Goal: Task Accomplishment & Management: Use online tool/utility

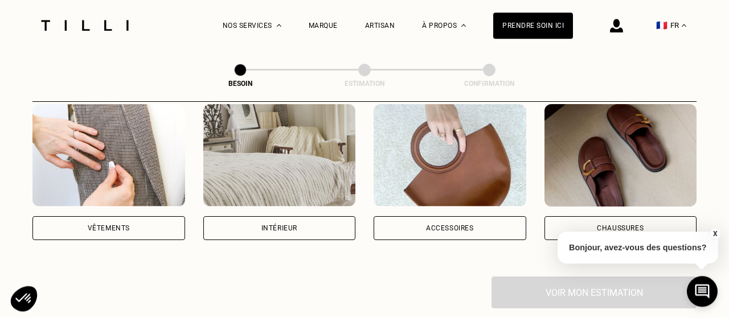
scroll to position [236, 0]
click at [137, 216] on div "Vêtements" at bounding box center [108, 228] width 153 height 24
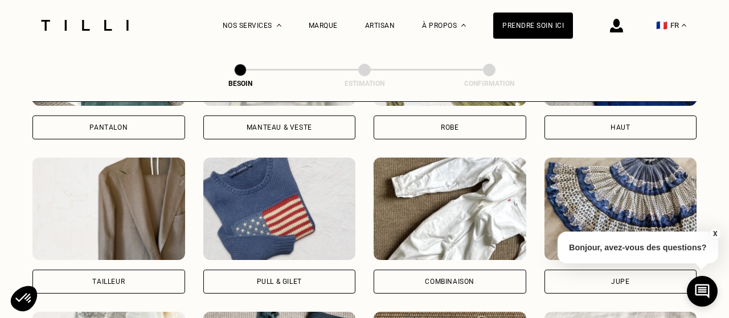
scroll to position [649, 0]
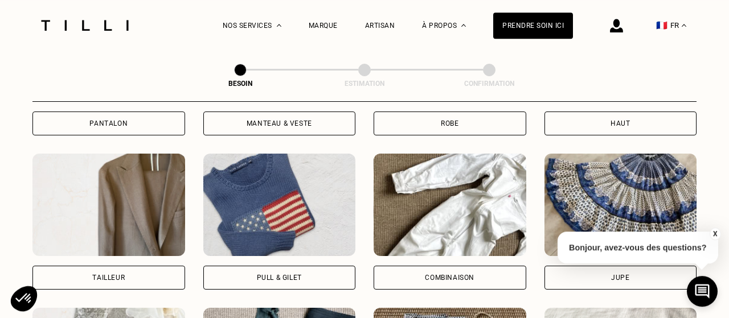
click at [292, 194] on img at bounding box center [279, 205] width 153 height 102
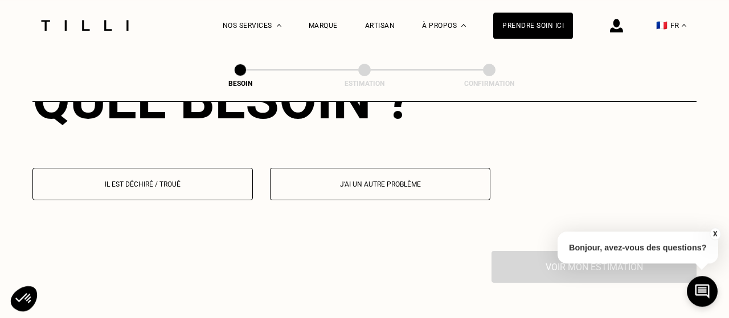
scroll to position [1099, 0]
click at [319, 184] on button "J‘ai un autre problème" at bounding box center [380, 183] width 220 height 32
select select "FR"
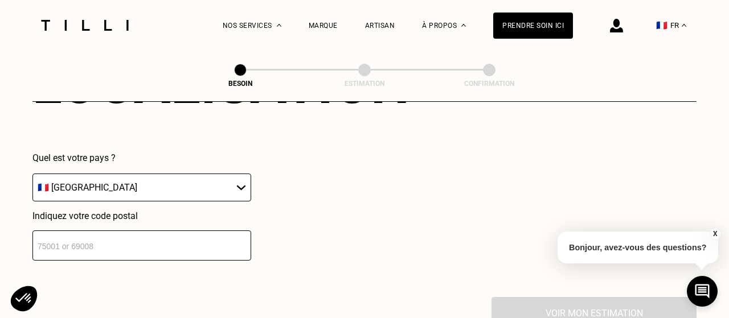
scroll to position [1334, 0]
click at [178, 230] on input "number" at bounding box center [141, 245] width 219 height 30
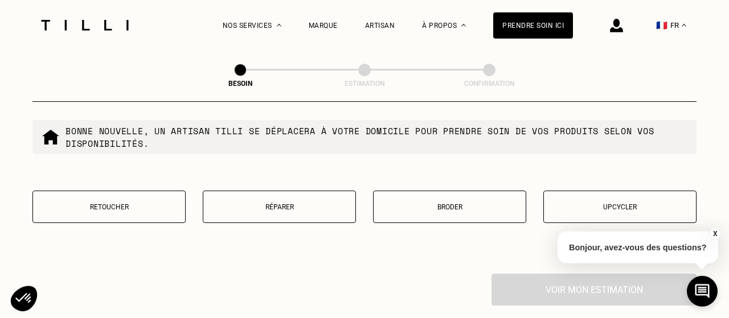
scroll to position [1579, 0]
type input "78100"
click at [255, 207] on button "Réparer" at bounding box center [279, 207] width 153 height 32
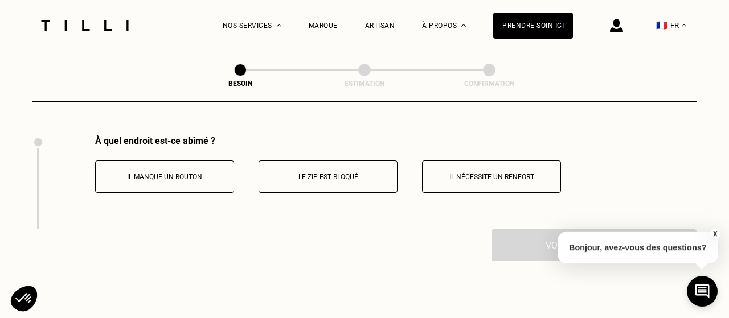
scroll to position [1718, 0]
click at [317, 173] on p "Le zip est bloqué" at bounding box center [328, 177] width 126 height 8
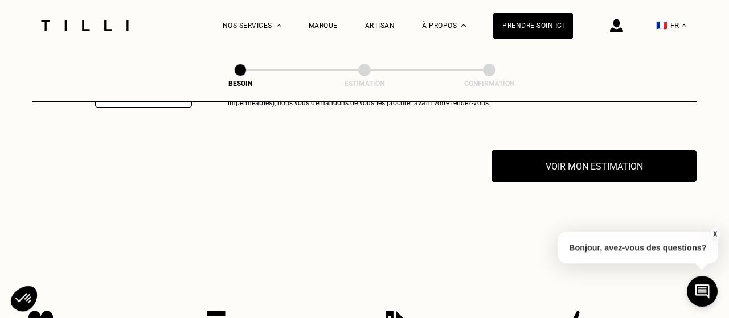
scroll to position [1898, 0]
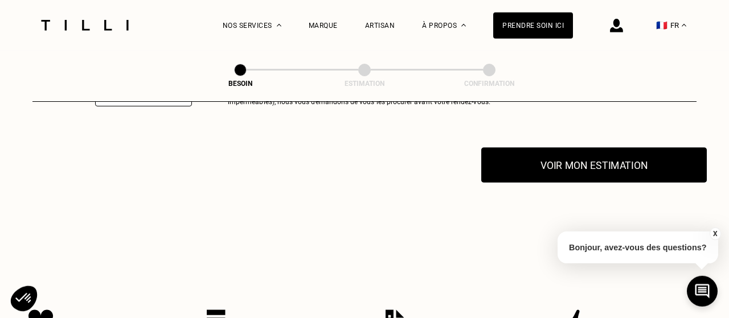
click at [532, 159] on button "Voir mon estimation" at bounding box center [593, 164] width 225 height 35
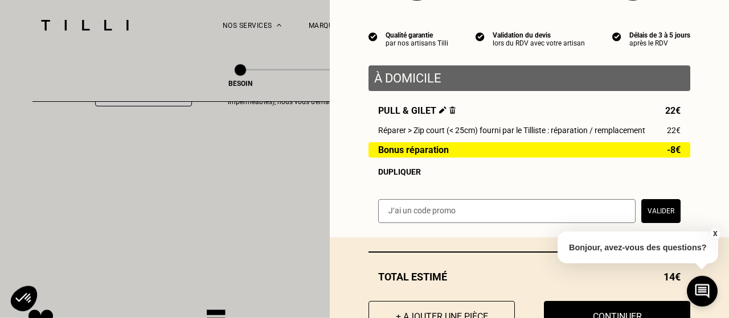
scroll to position [134, 0]
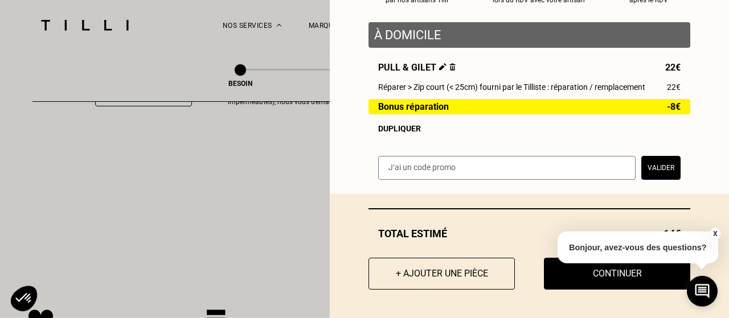
click at [713, 234] on button "X" at bounding box center [714, 234] width 11 height 13
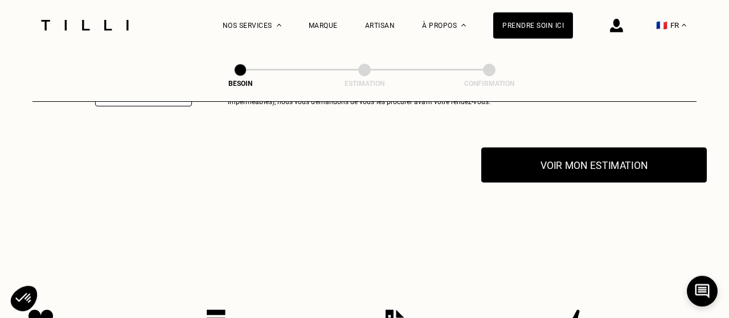
click at [576, 157] on button "Voir mon estimation" at bounding box center [593, 164] width 225 height 35
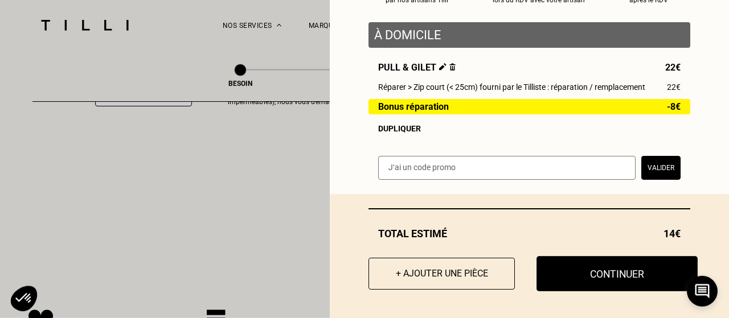
click at [610, 269] on button "Continuer" at bounding box center [616, 273] width 161 height 35
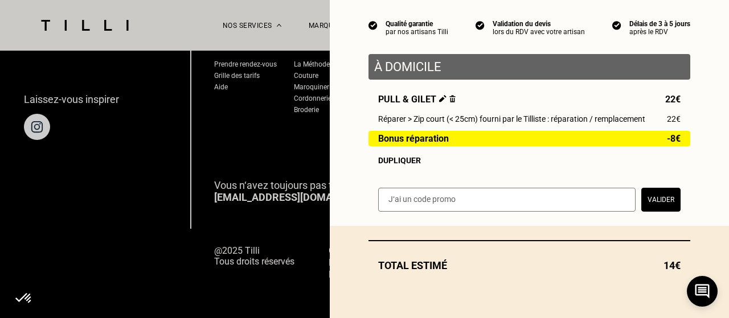
scroll to position [102, 0]
select select "FR"
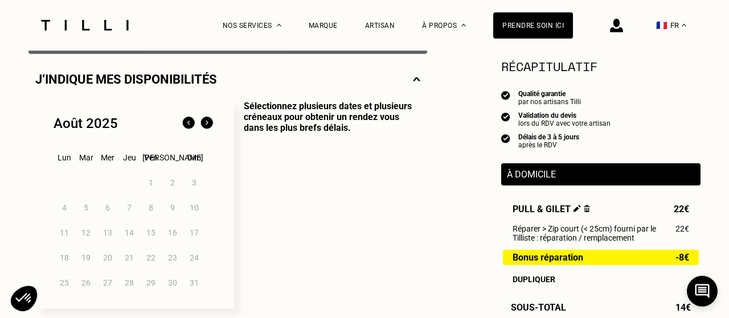
scroll to position [251, 0]
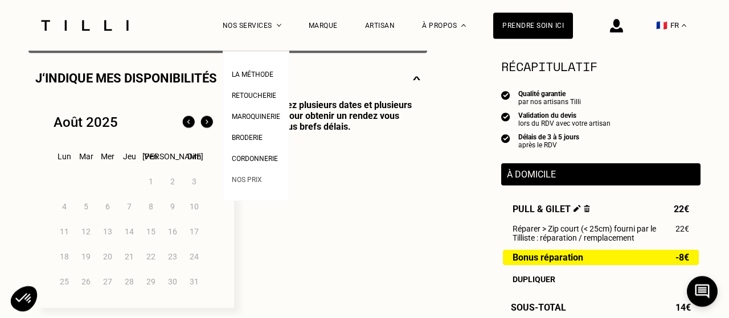
click at [252, 177] on link "Nos prix" at bounding box center [247, 179] width 30 height 12
select select "FR"
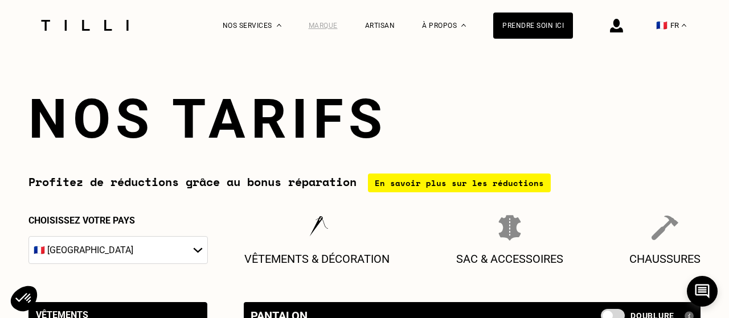
click at [319, 28] on div "Marque" at bounding box center [323, 26] width 29 height 8
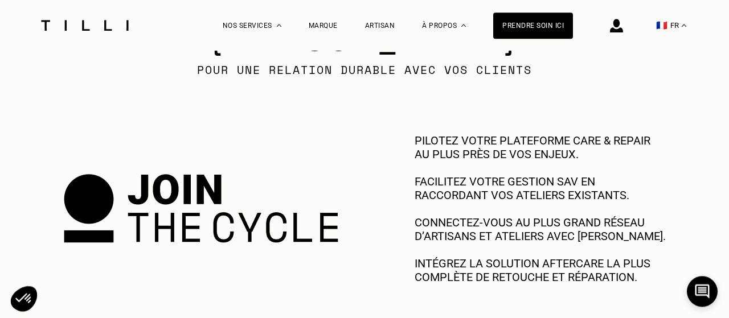
scroll to position [596, 0]
